Goal: Task Accomplishment & Management: Manage account settings

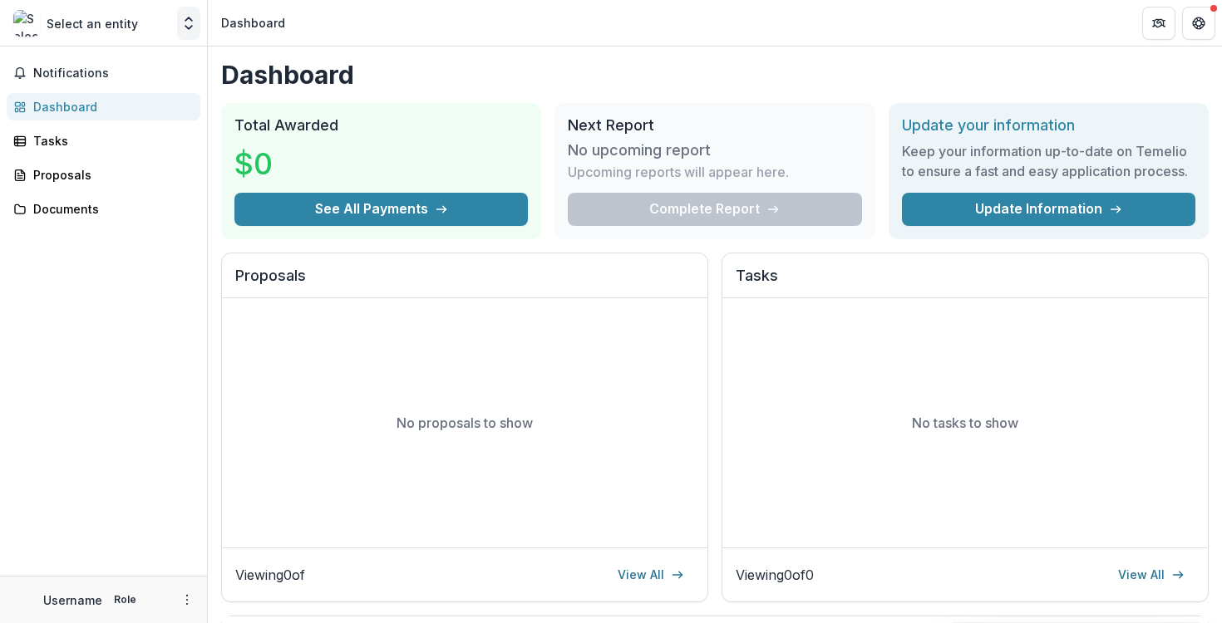
click at [184, 32] on button "Open entity switcher" at bounding box center [188, 23] width 23 height 33
click at [191, 27] on polyline "Open entity switcher" at bounding box center [188, 27] width 7 height 3
click at [195, 597] on button "More" at bounding box center [187, 600] width 20 height 20
click at [219, 589] on icon "button" at bounding box center [224, 592] width 13 height 13
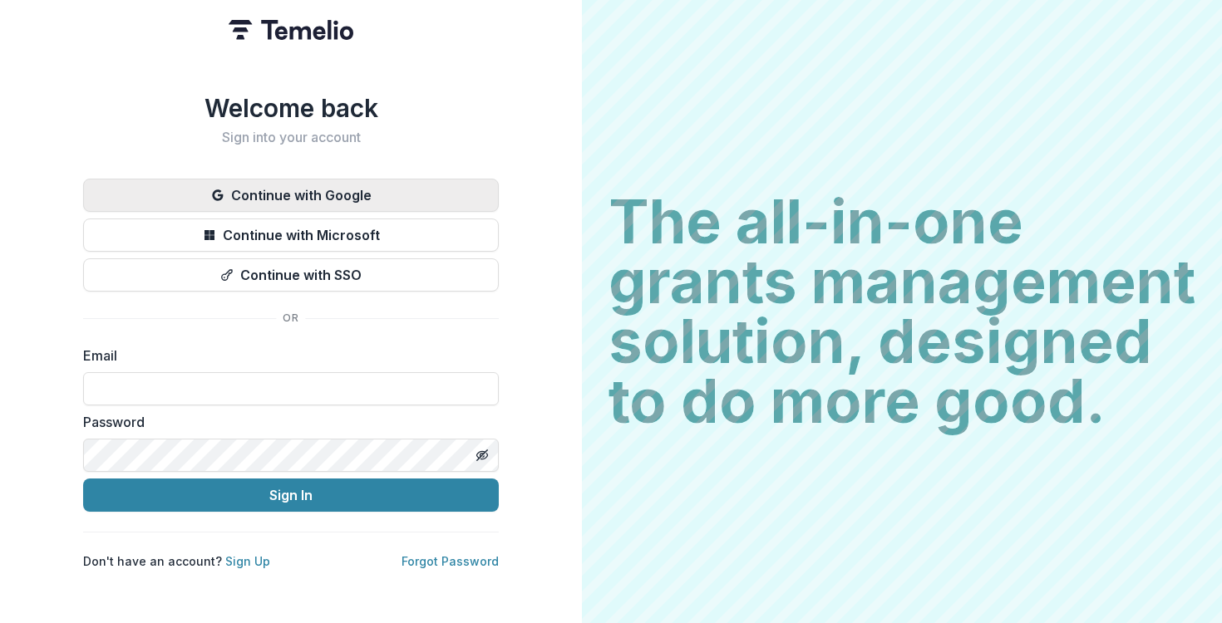
click at [228, 196] on button "Continue with Google" at bounding box center [291, 195] width 416 height 33
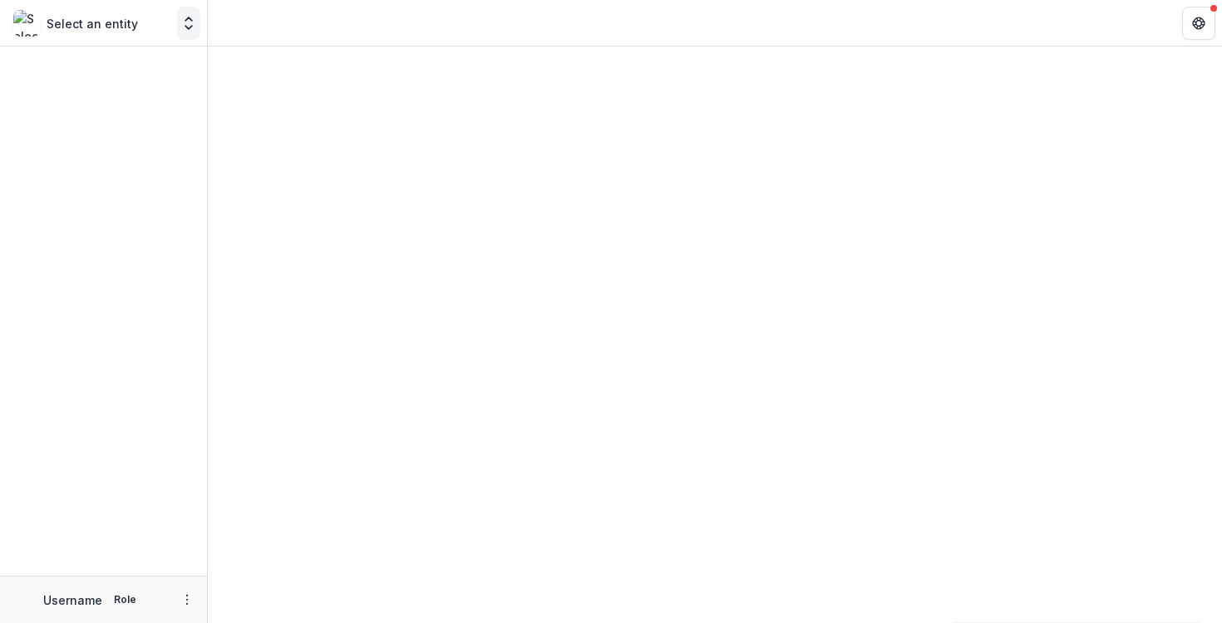
click at [194, 28] on icon "Open entity switcher" at bounding box center [188, 23] width 17 height 17
click at [194, 31] on icon "Open entity switcher" at bounding box center [188, 23] width 17 height 17
click at [177, 27] on button "Open entity switcher" at bounding box center [188, 23] width 23 height 33
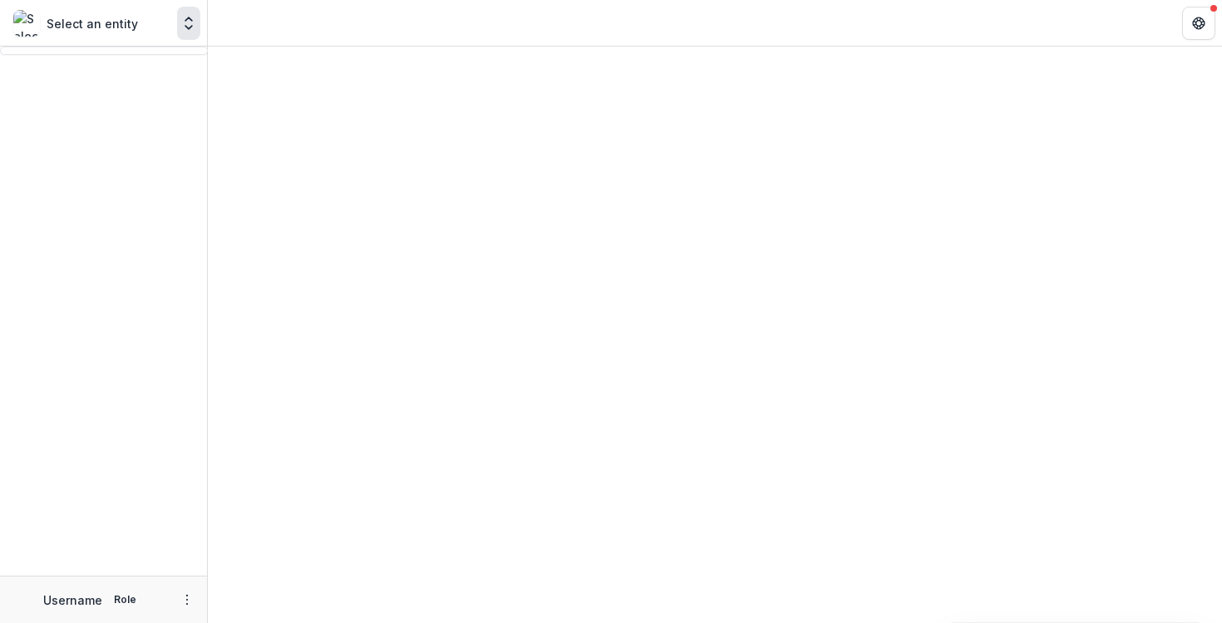
click at [180, 17] on icon "Open entity switcher" at bounding box center [188, 23] width 17 height 17
